Goal: Information Seeking & Learning: Understand process/instructions

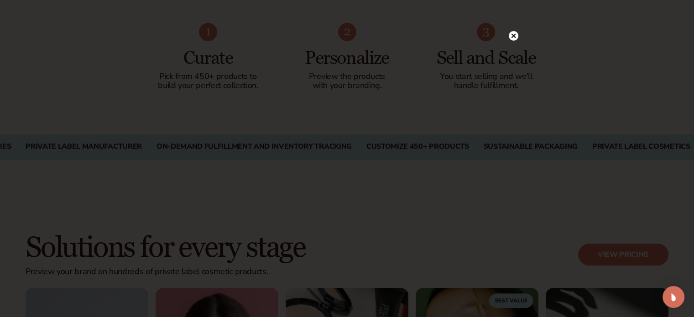
scroll to position [600, 0]
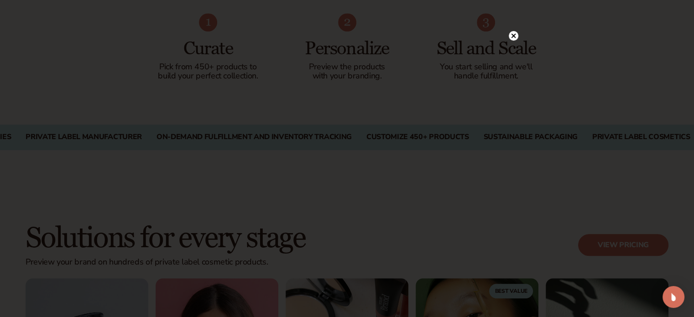
drag, startPoint x: 700, startPoint y: 18, endPoint x: 699, endPoint y: 62, distance: 44.3
click at [514, 38] on circle at bounding box center [514, 36] width 10 height 10
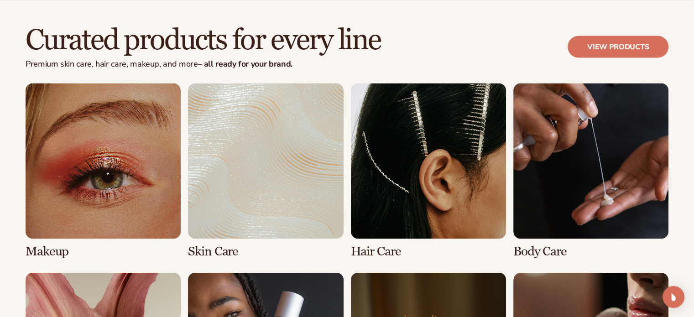
scroll to position [1721, 0]
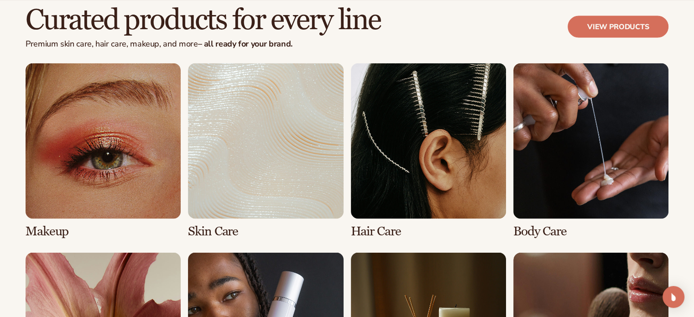
click at [332, 113] on link "2 / 8" at bounding box center [265, 150] width 155 height 175
click at [226, 230] on link "2 / 8" at bounding box center [265, 150] width 155 height 175
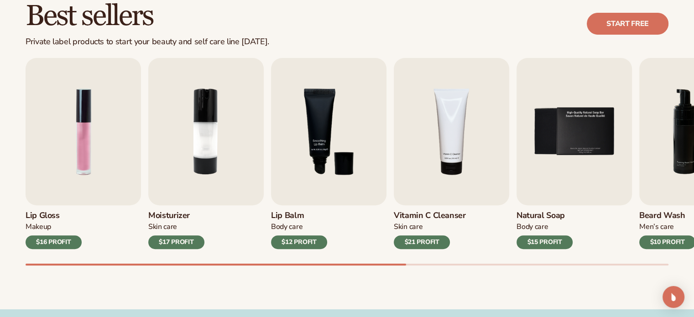
scroll to position [314, 0]
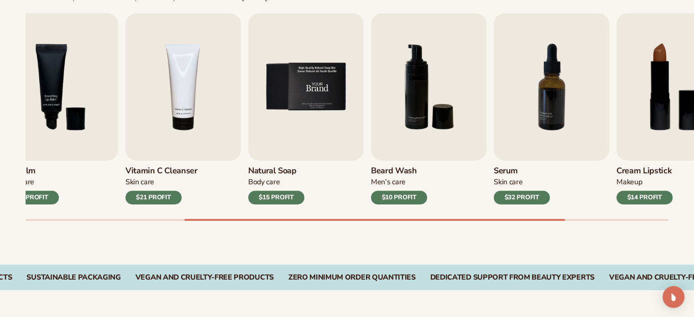
click at [351, 149] on img "5 / 9" at bounding box center [305, 86] width 115 height 147
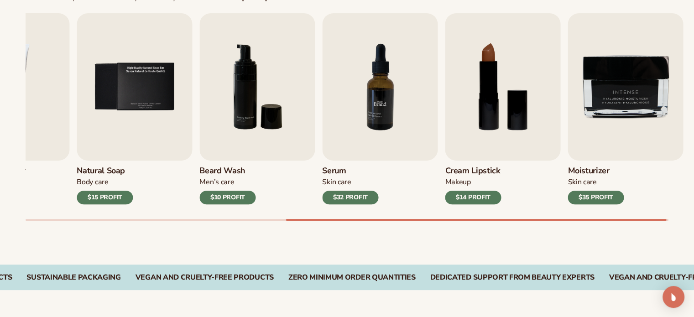
click at [359, 151] on img "7 / 9" at bounding box center [379, 86] width 115 height 147
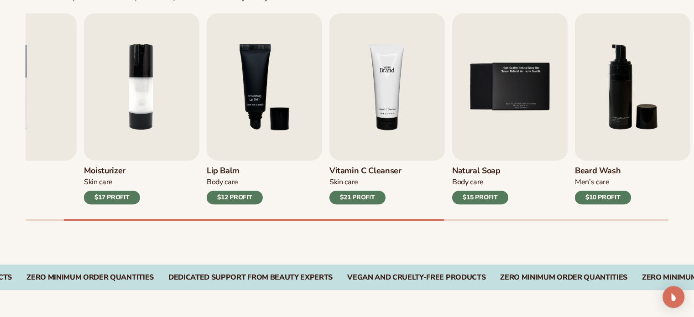
click at [445, 129] on img "4 / 9" at bounding box center [386, 86] width 115 height 147
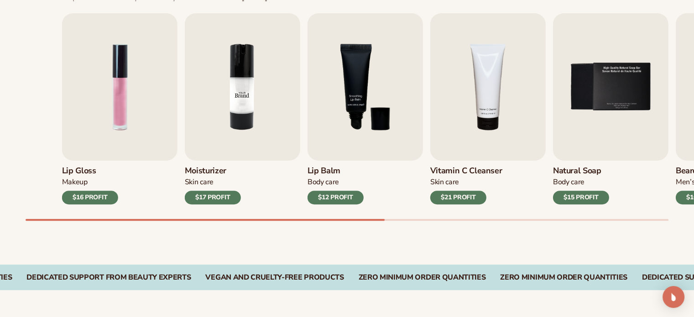
click at [308, 133] on div "Lip Gloss Makeup $16 PROFIT Moisturizer Skin Care $17 PROFIT Lip Balm" at bounding box center [383, 108] width 643 height 191
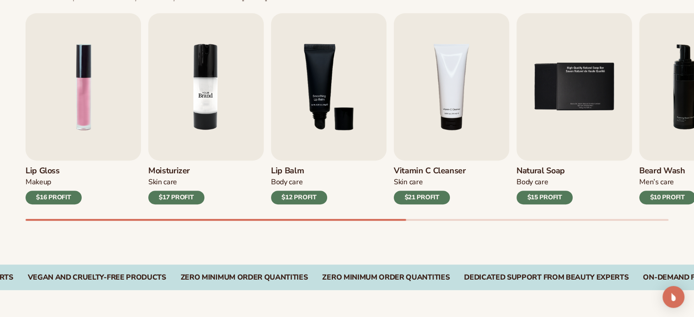
click at [214, 104] on img "2 / 9" at bounding box center [205, 86] width 115 height 147
click at [210, 124] on img "2 / 9" at bounding box center [205, 86] width 115 height 147
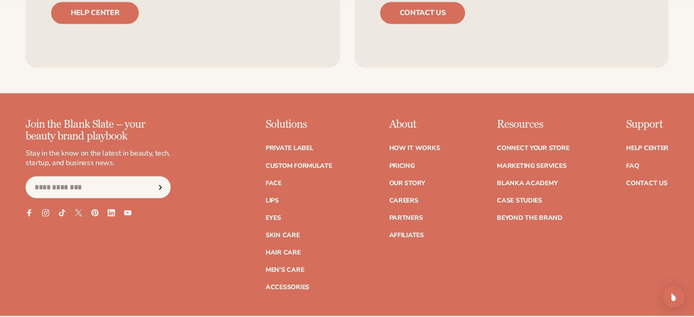
scroll to position [1561, 0]
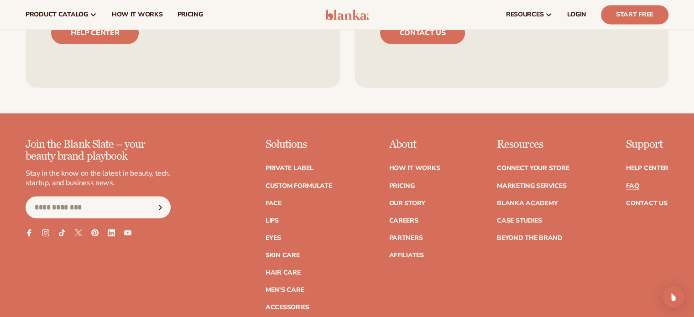
click at [634, 187] on link "FAQ" at bounding box center [632, 185] width 13 height 6
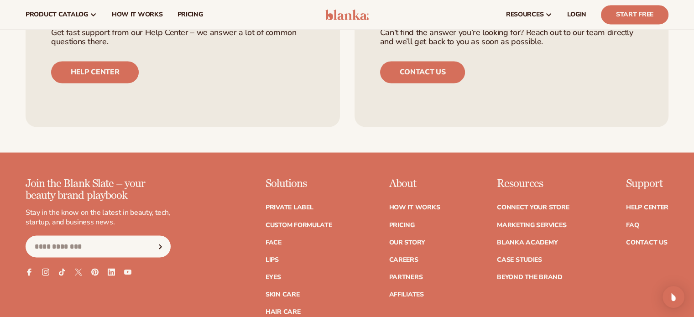
drag, startPoint x: 693, startPoint y: 251, endPoint x: 693, endPoint y: 240, distance: 10.9
click at [693, 240] on div "Join the Blank Slate – your beauty brand playbook Stay in the know on the lates…" at bounding box center [347, 276] width 694 height 197
click at [557, 222] on link "Marketing services" at bounding box center [531, 225] width 69 height 6
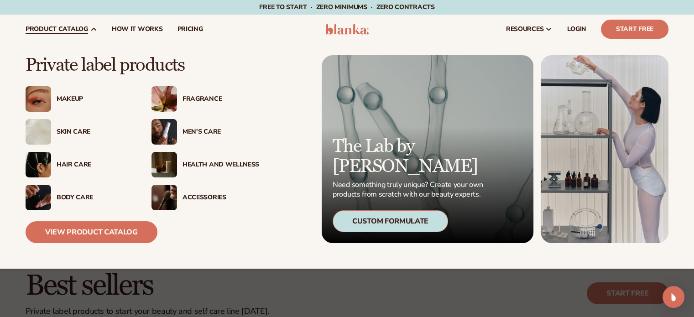
click at [51, 130] on div "Skin Care" at bounding box center [92, 132] width 82 height 8
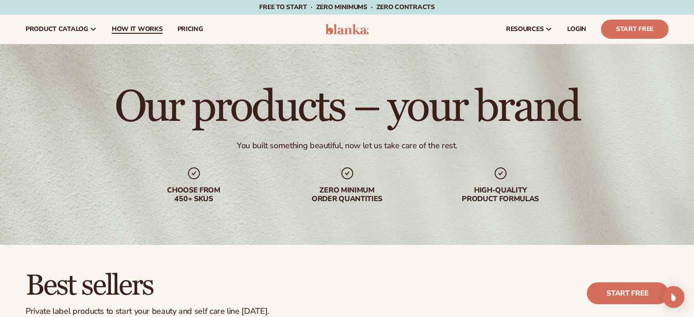
click at [141, 26] on span "How It Works" at bounding box center [137, 29] width 51 height 7
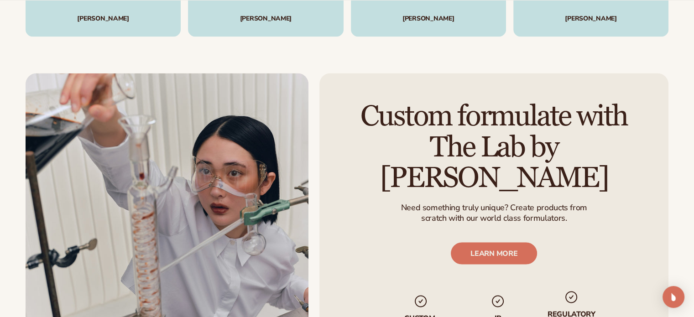
scroll to position [1579, 0]
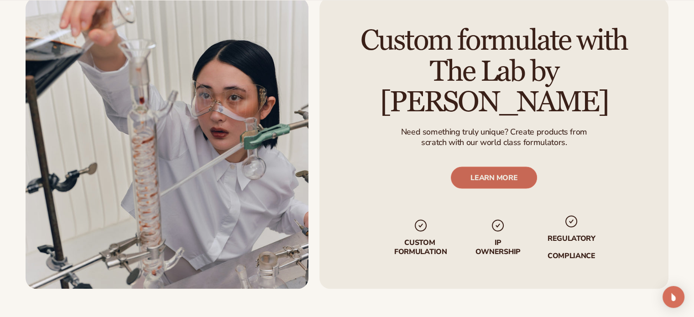
click at [492, 170] on link "LEARN MORE" at bounding box center [494, 177] width 86 height 22
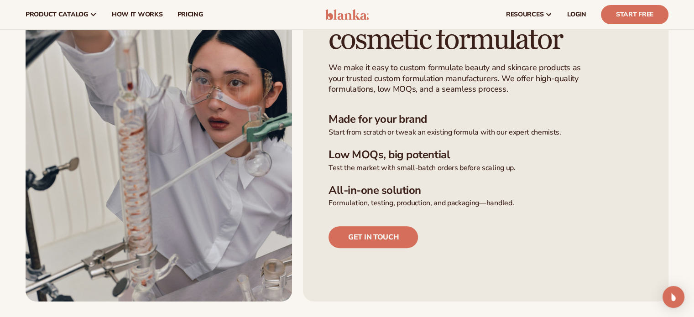
scroll to position [187, 0]
